Goal: Task Accomplishment & Management: Complete application form

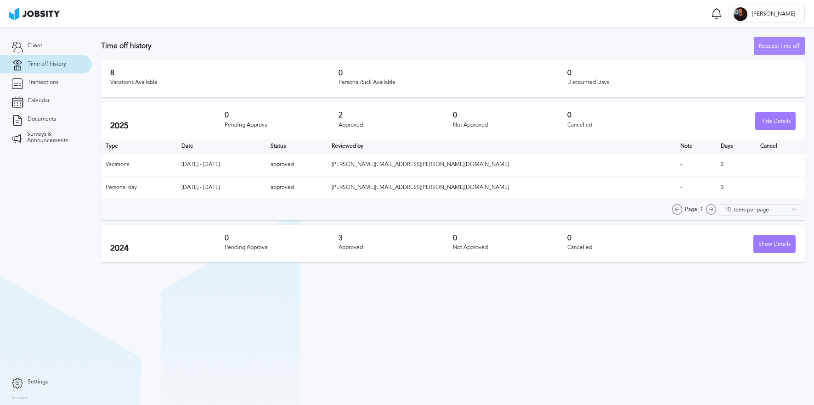
click at [783, 41] on div "Request time off" at bounding box center [779, 46] width 50 height 18
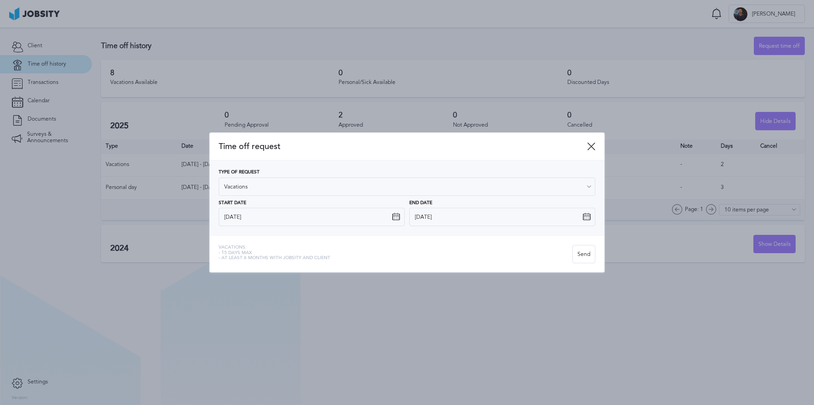
click at [394, 217] on icon at bounding box center [396, 217] width 8 height 8
click at [396, 219] on icon at bounding box center [396, 217] width 8 height 8
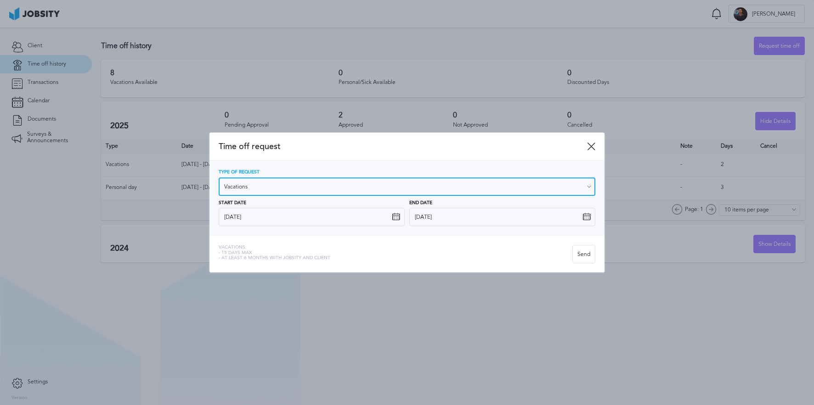
click at [395, 188] on input "Vacations" at bounding box center [407, 187] width 377 height 18
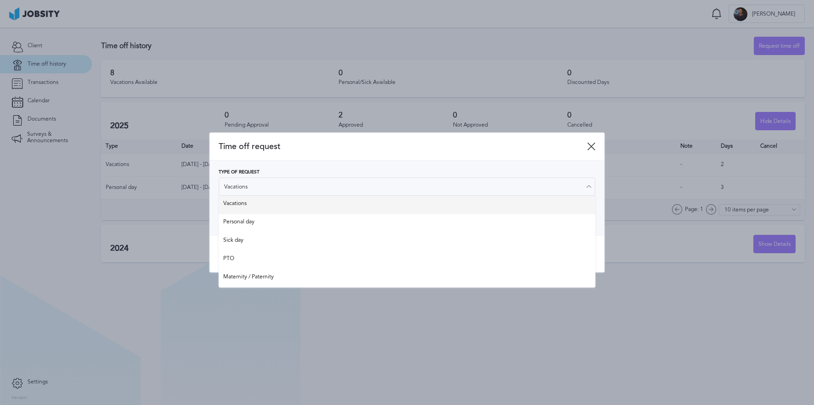
click at [388, 206] on div "Type of Request Vacations Vacations Personal day Sick day PTO Maternity / Pater…" at bounding box center [407, 198] width 377 height 56
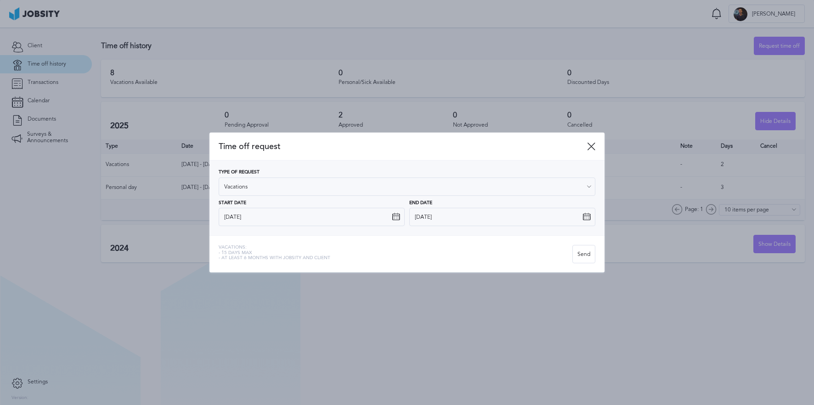
click at [392, 217] on icon at bounding box center [396, 217] width 8 height 8
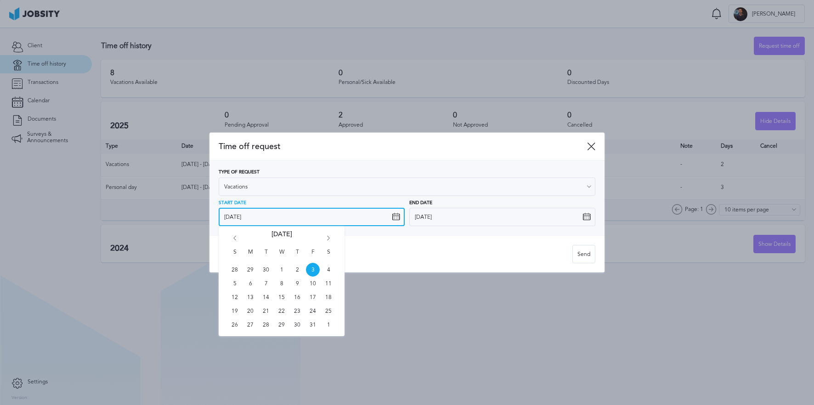
click at [348, 211] on input "[DATE]" at bounding box center [312, 217] width 186 height 18
click at [326, 238] on icon "Go forward 1 month" at bounding box center [328, 240] width 8 height 8
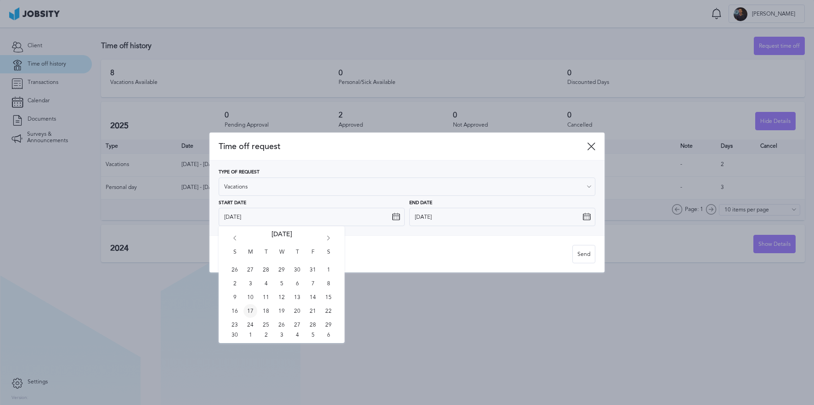
click at [248, 311] on span "17" at bounding box center [250, 311] width 14 height 14
type input "[DATE]"
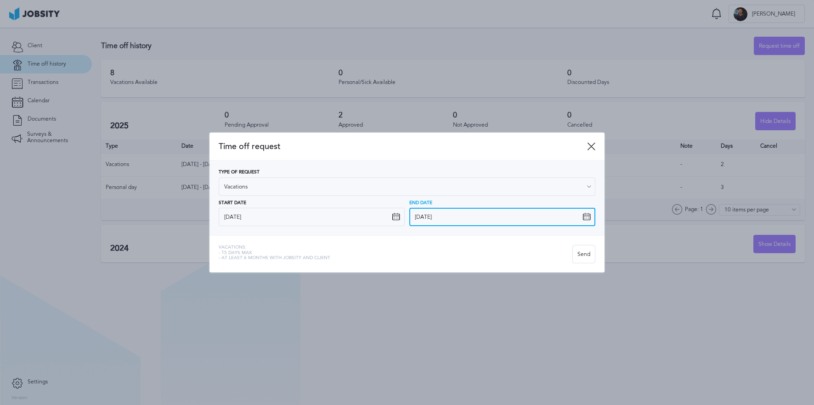
click at [488, 213] on input "[DATE]" at bounding box center [502, 217] width 186 height 18
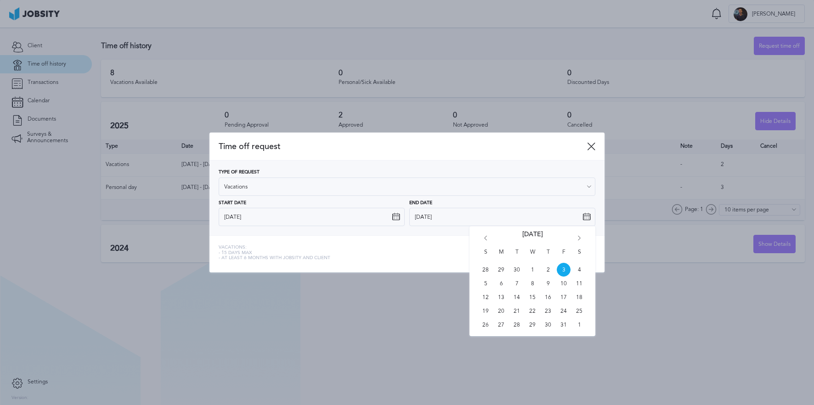
click at [576, 236] on icon "Go forward 1 month" at bounding box center [579, 240] width 8 height 8
click at [534, 310] on span "19" at bounding box center [532, 311] width 14 height 14
type input "[DATE]"
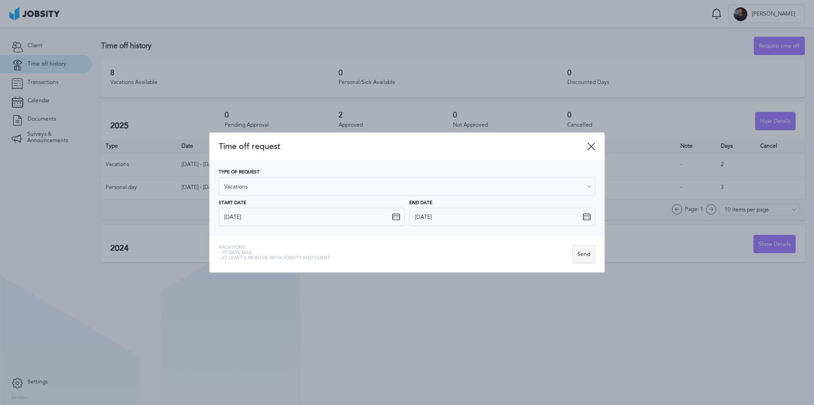
click at [582, 255] on div "Send" at bounding box center [584, 255] width 22 height 18
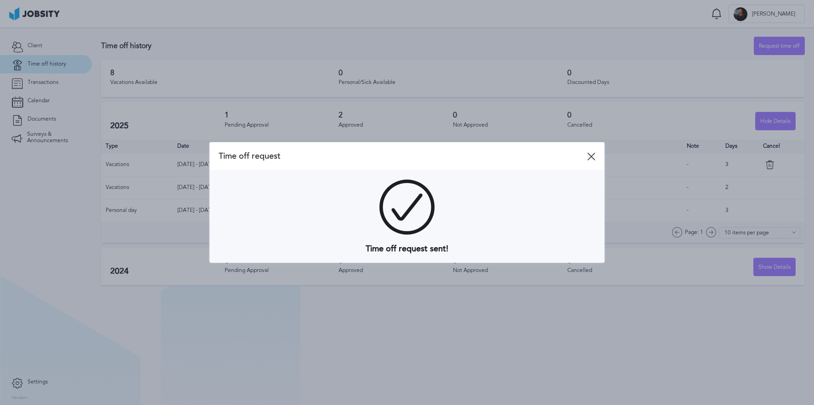
click at [590, 158] on icon at bounding box center [591, 156] width 8 height 8
